Goal: Check status: Check status

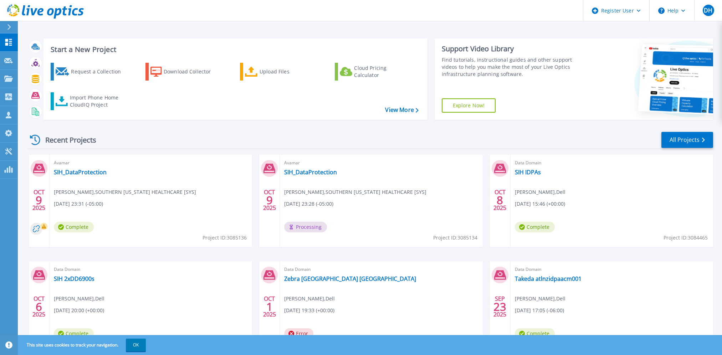
scroll to position [40, 0]
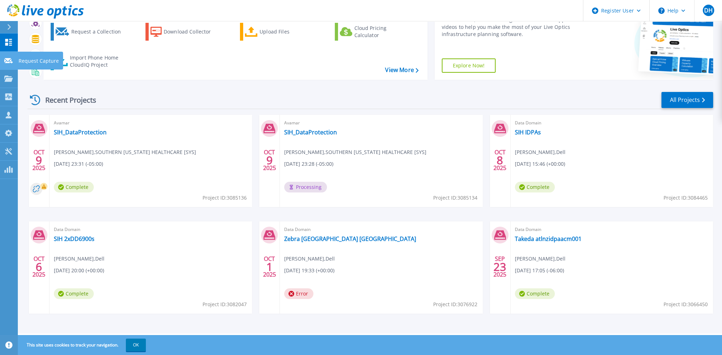
click at [9, 60] on icon at bounding box center [8, 60] width 9 height 5
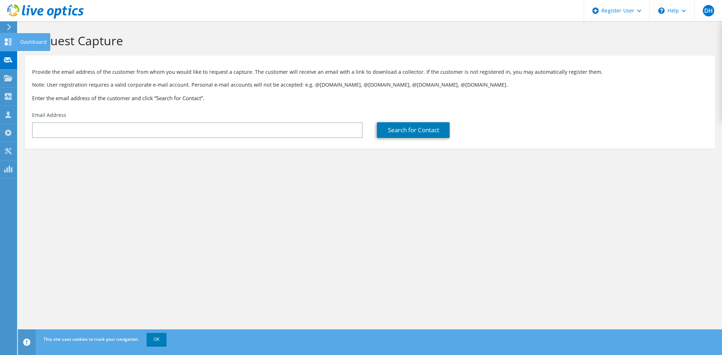
click at [11, 42] on use at bounding box center [8, 41] width 7 height 7
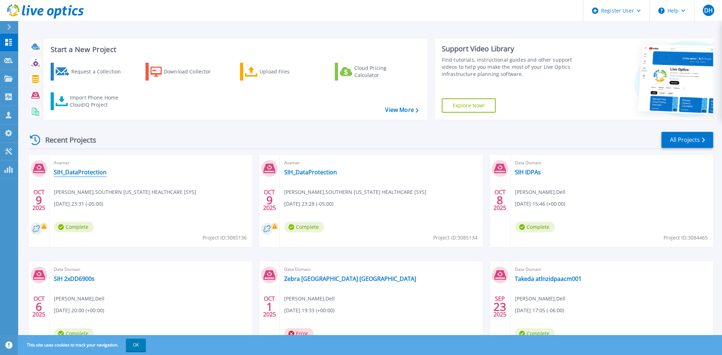
click at [88, 173] on link "SIH_DataProtection" at bounding box center [80, 172] width 53 height 7
click at [90, 171] on link "SIH_DataProtection" at bounding box center [80, 172] width 53 height 7
click at [307, 174] on link "SIH_DataProtection" at bounding box center [310, 172] width 53 height 7
click at [312, 173] on link "SIH_DataProtection" at bounding box center [310, 172] width 53 height 7
click at [92, 173] on link "SIH_DataProtection" at bounding box center [80, 172] width 53 height 7
